Goal: Check status: Check status

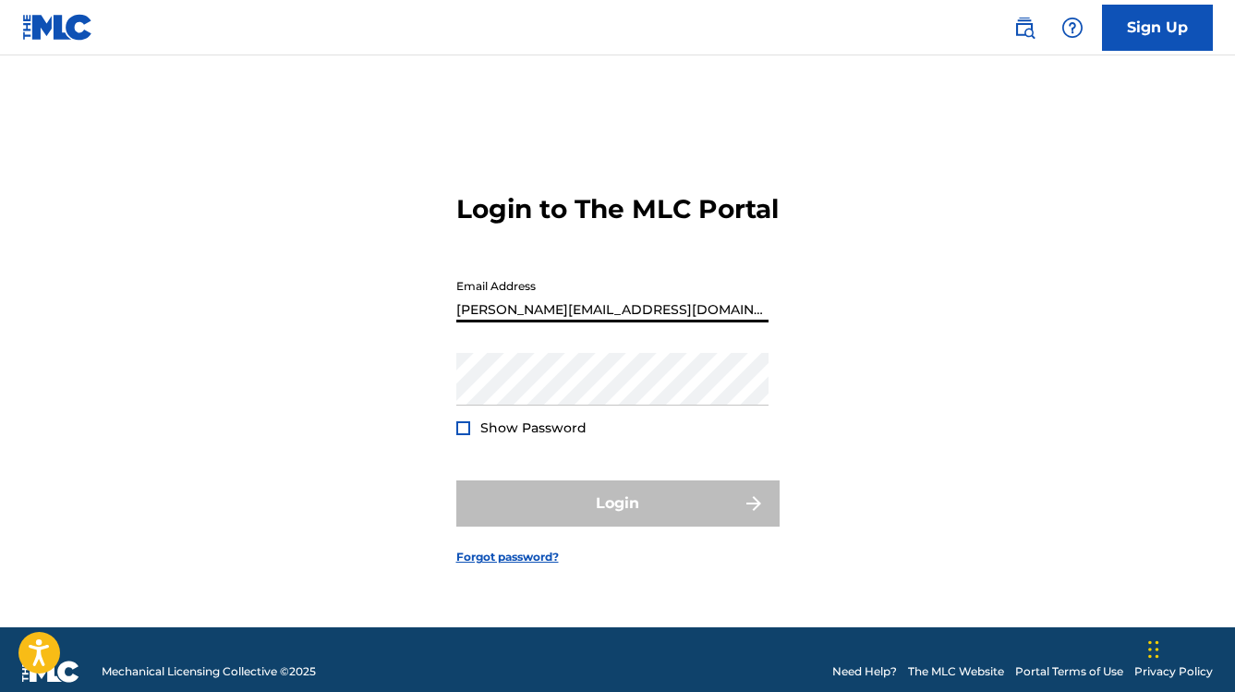
type input "[PERSON_NAME][EMAIL_ADDRESS][DOMAIN_NAME]"
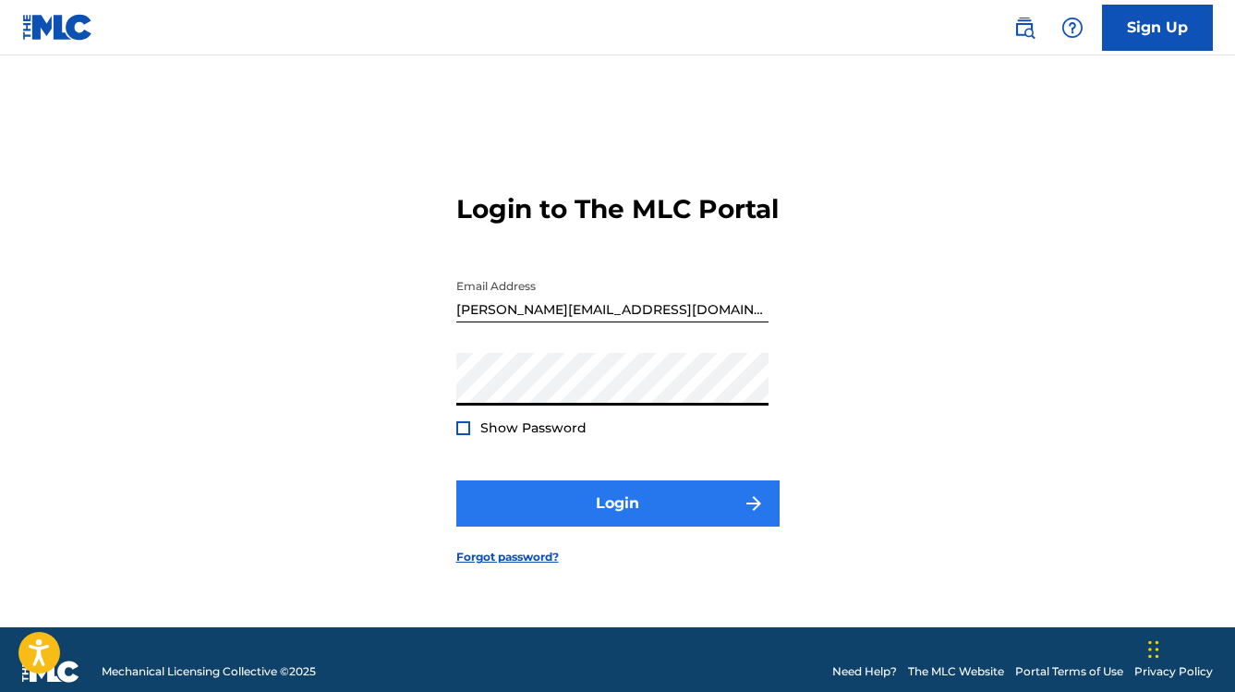
click at [692, 527] on button "Login" at bounding box center [617, 503] width 323 height 46
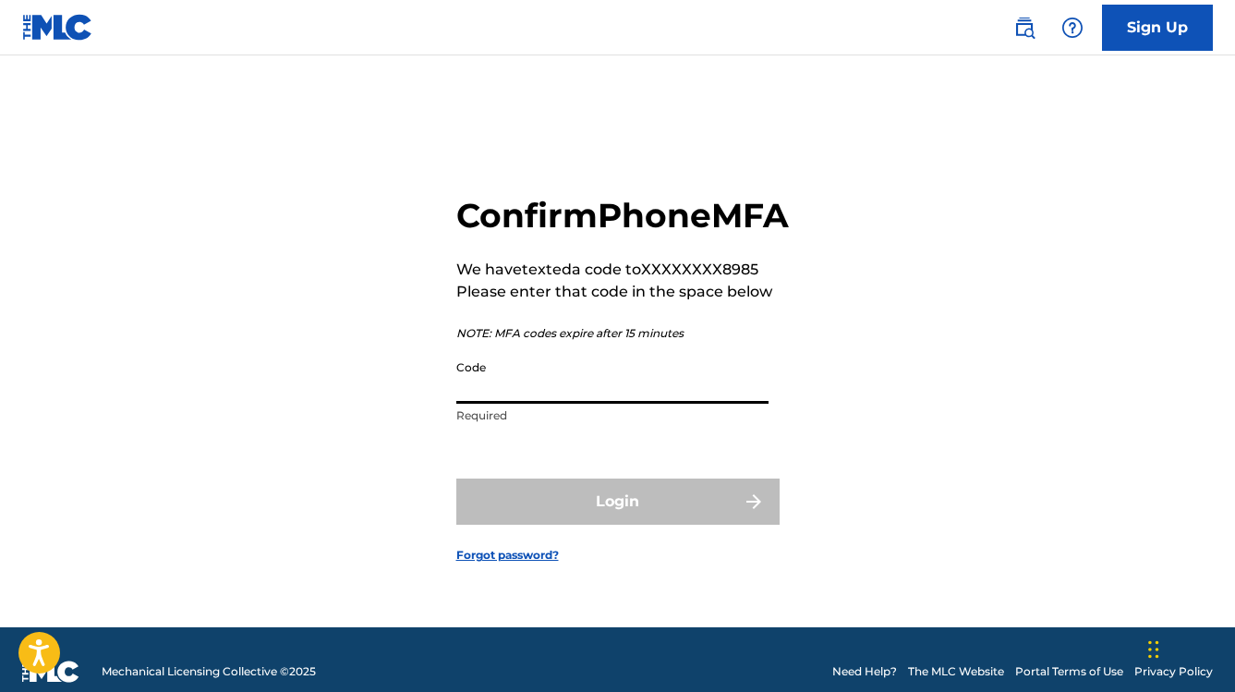
click at [915, 210] on div "Confirm Phone MFA We have texted a code to XXXXXXXX8985 Please enter that code …" at bounding box center [617, 365] width 1235 height 526
click at [630, 404] on input "Code" at bounding box center [612, 377] width 312 height 53
type input "352640"
click at [617, 522] on button "Login" at bounding box center [617, 502] width 323 height 46
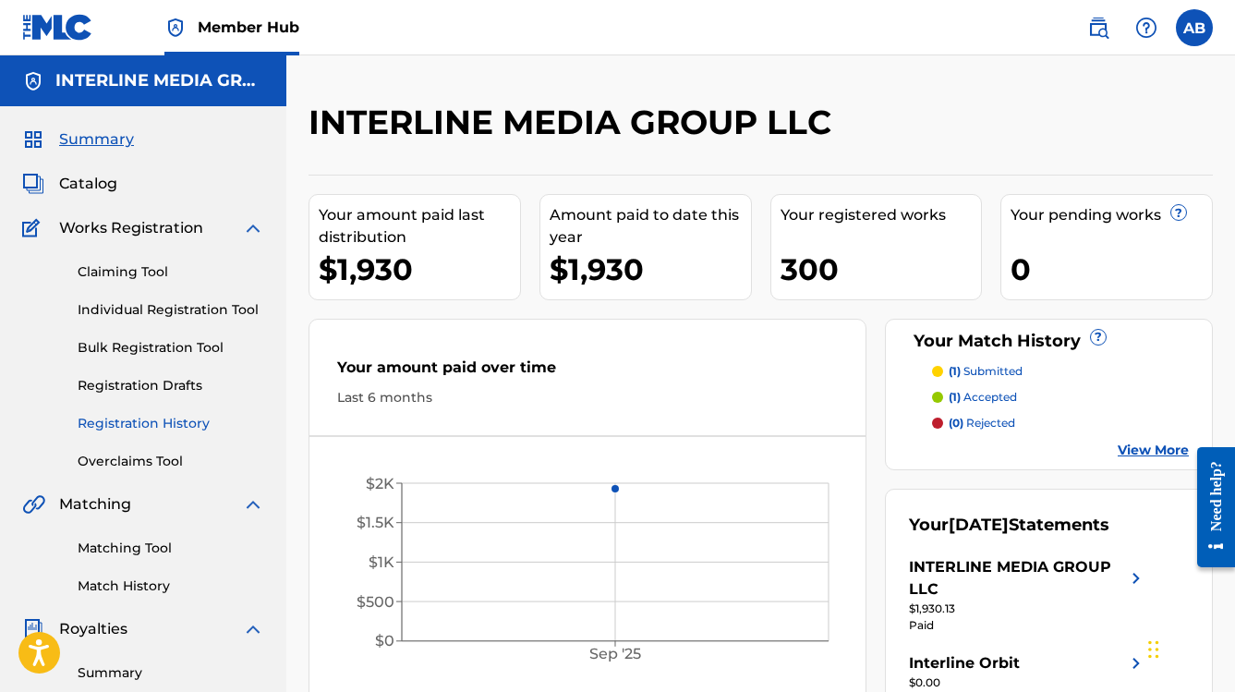
click at [164, 430] on link "Registration History" at bounding box center [171, 423] width 187 height 19
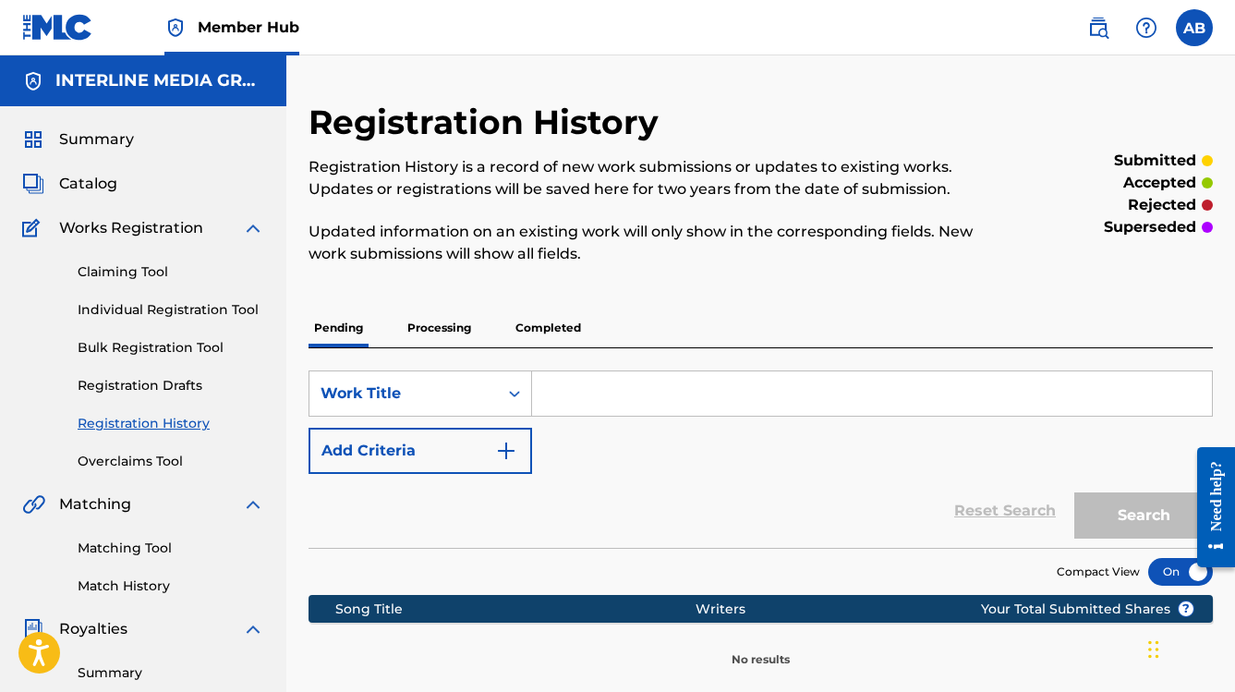
click at [449, 334] on p "Processing" at bounding box center [439, 328] width 75 height 39
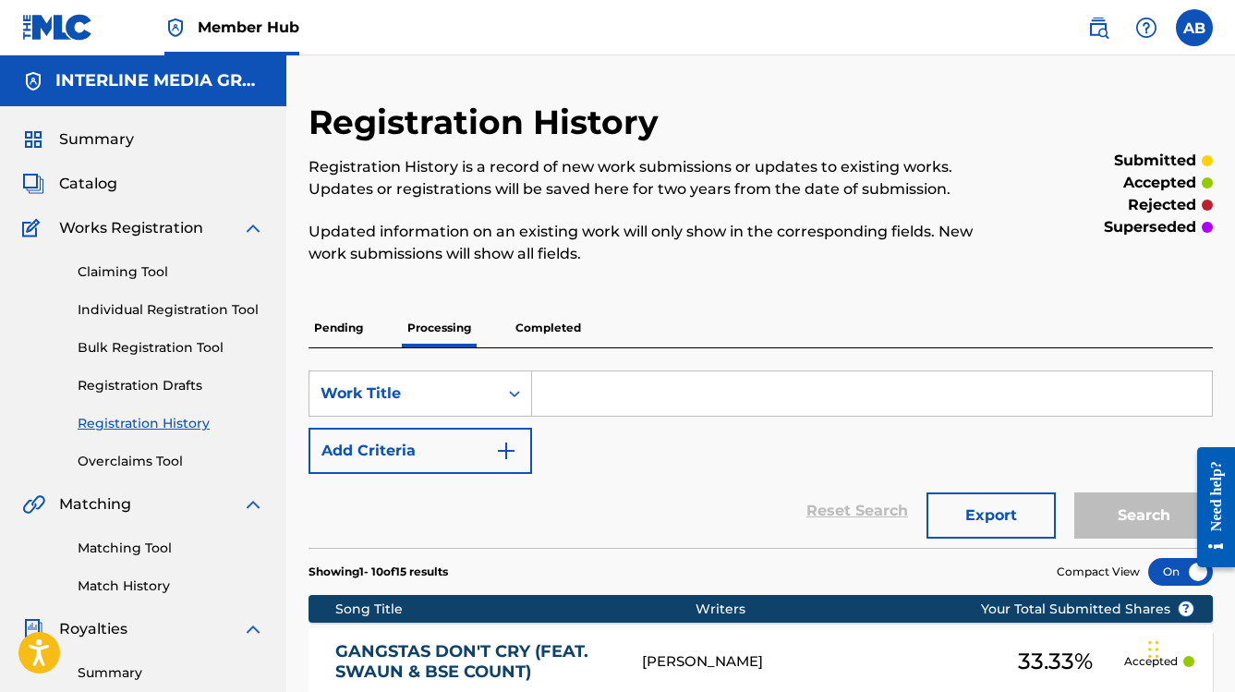
click at [327, 316] on p "Pending" at bounding box center [339, 328] width 60 height 39
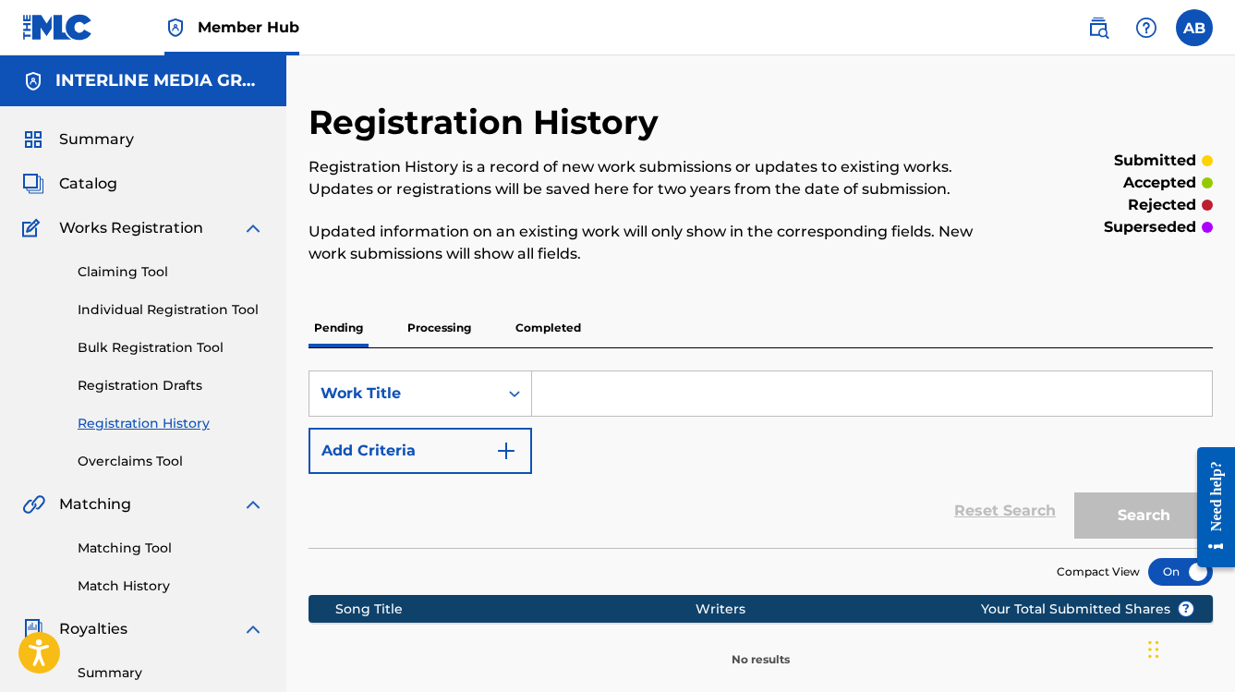
scroll to position [373, 0]
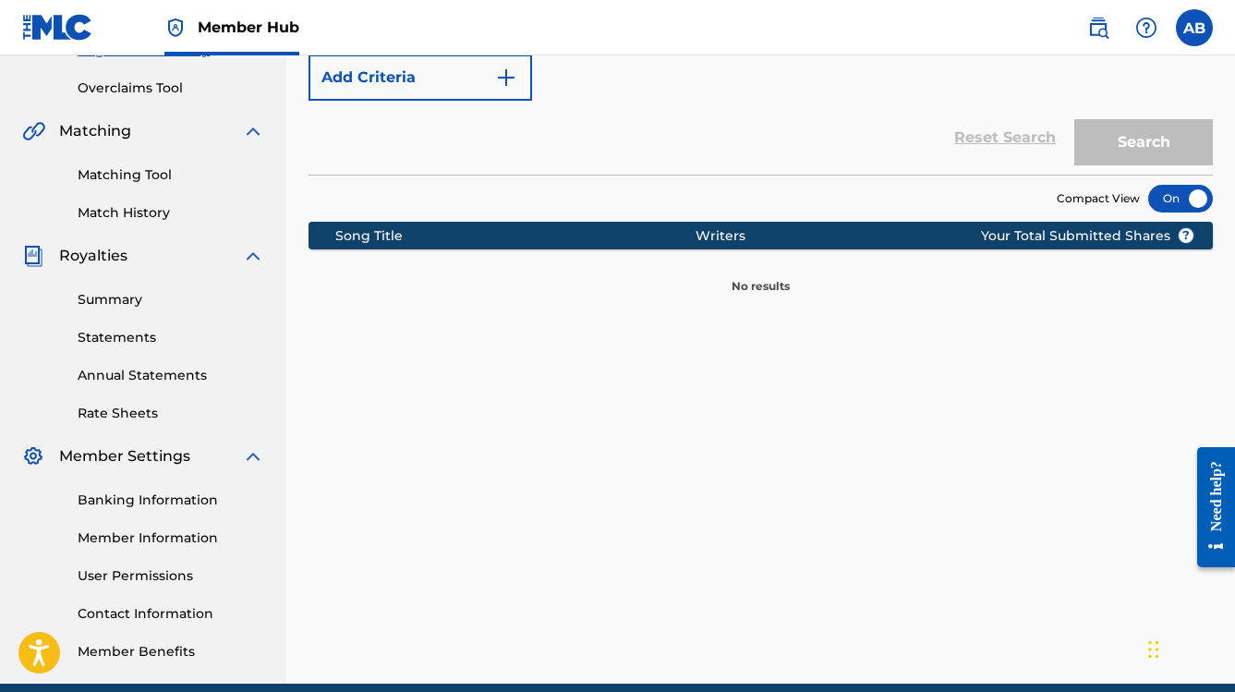
click at [663, 82] on div "SearchWithCriteria8df245f7-6c7c-4179-a772-df4dcca9b83a Work Title Add Criteria" at bounding box center [761, 48] width 905 height 103
click at [406, 384] on div "Registration History Registration History is a record of new work submissions o…" at bounding box center [760, 205] width 949 height 955
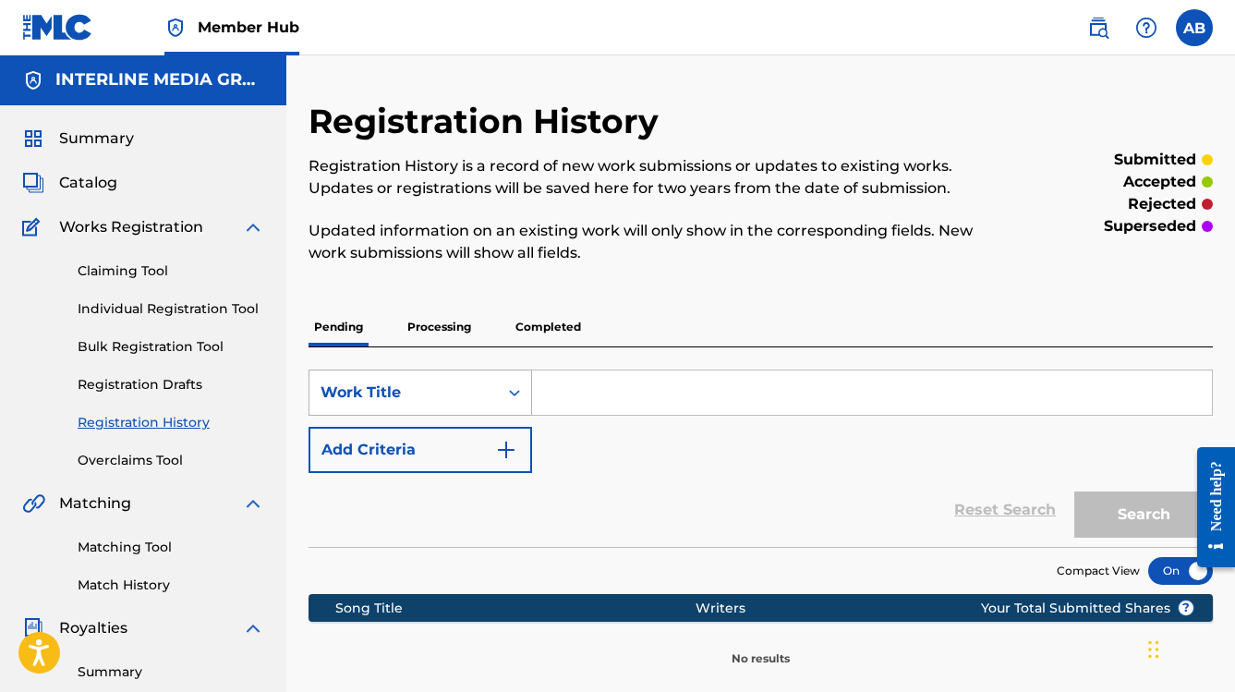
scroll to position [0, 0]
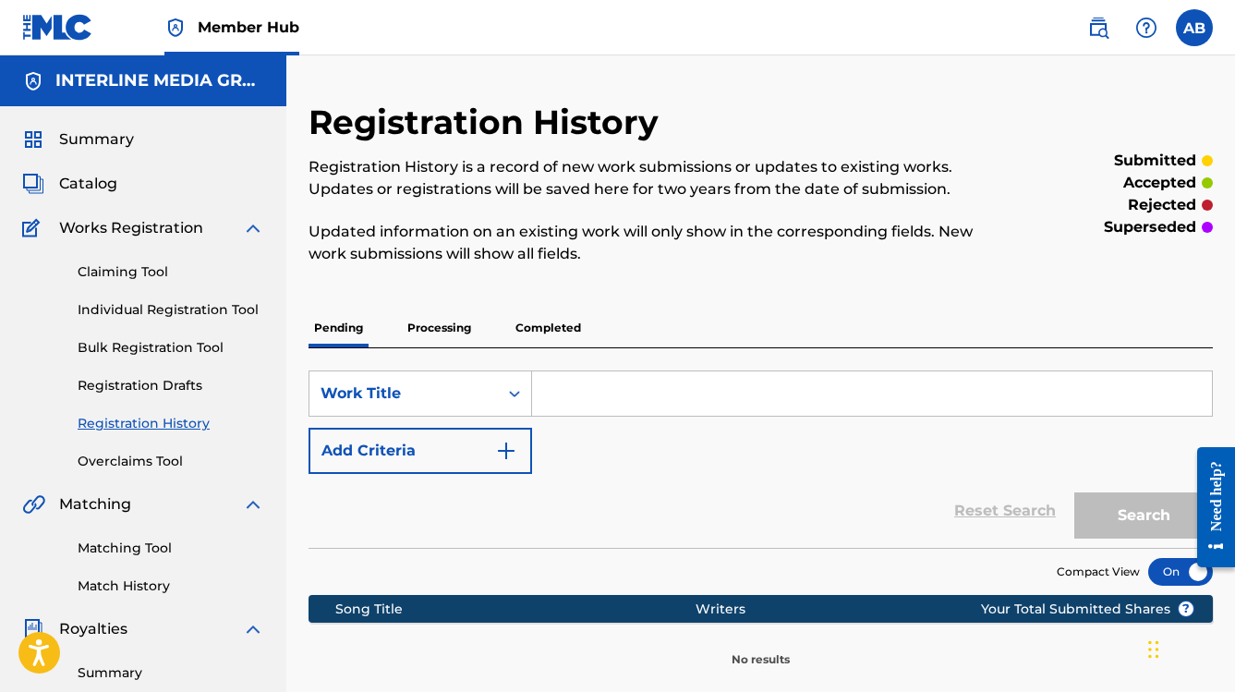
click at [719, 284] on div "Registration History Registration History is a record of new work submissions o…" at bounding box center [657, 194] width 697 height 185
click at [859, 35] on nav "Member Hub AB AB Ace Burgess [EMAIL_ADDRESS][DOMAIN_NAME] Notification Preferen…" at bounding box center [617, 27] width 1235 height 55
